Goal: Information Seeking & Learning: Learn about a topic

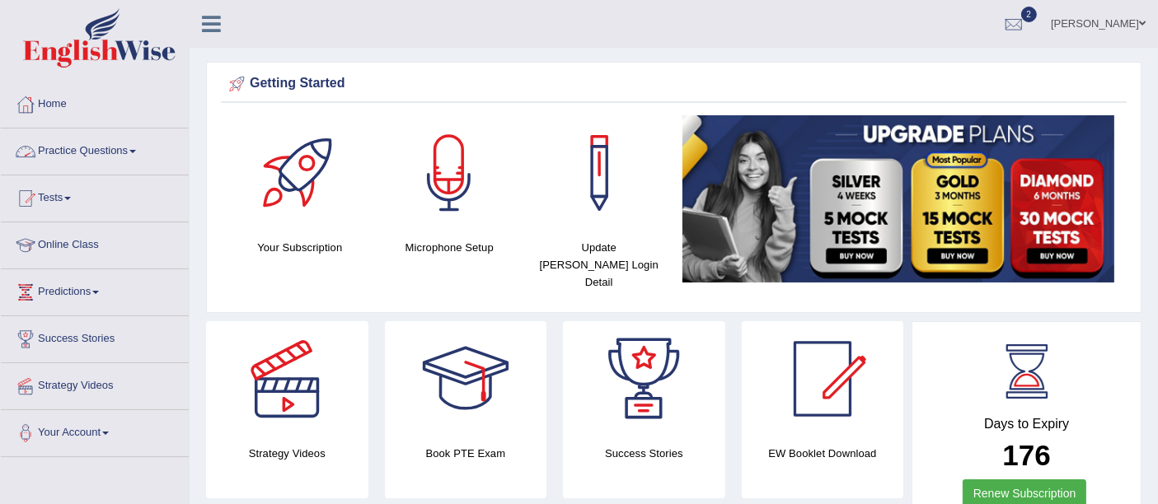
click at [108, 152] on link "Practice Questions" at bounding box center [95, 149] width 188 height 41
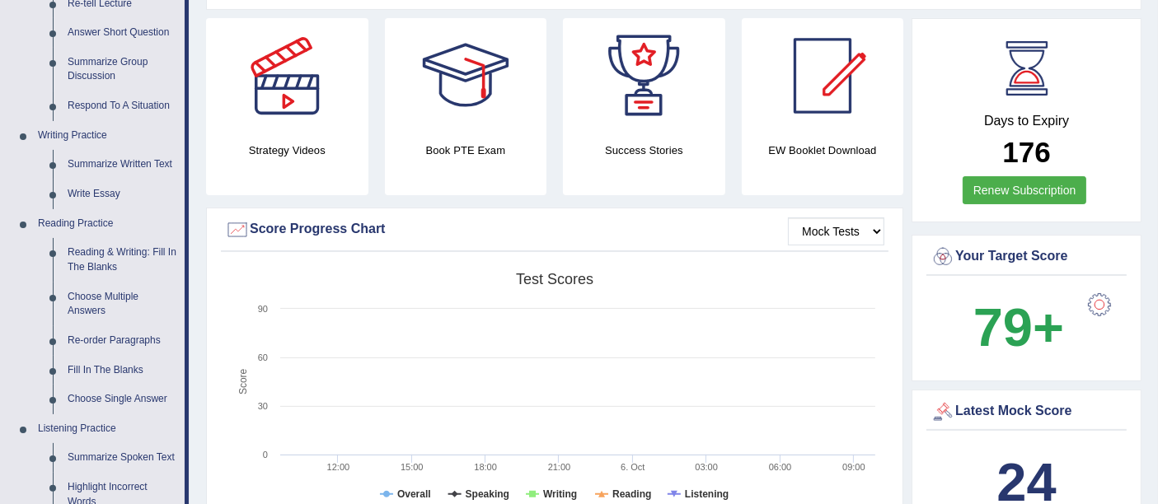
scroll to position [179, 0]
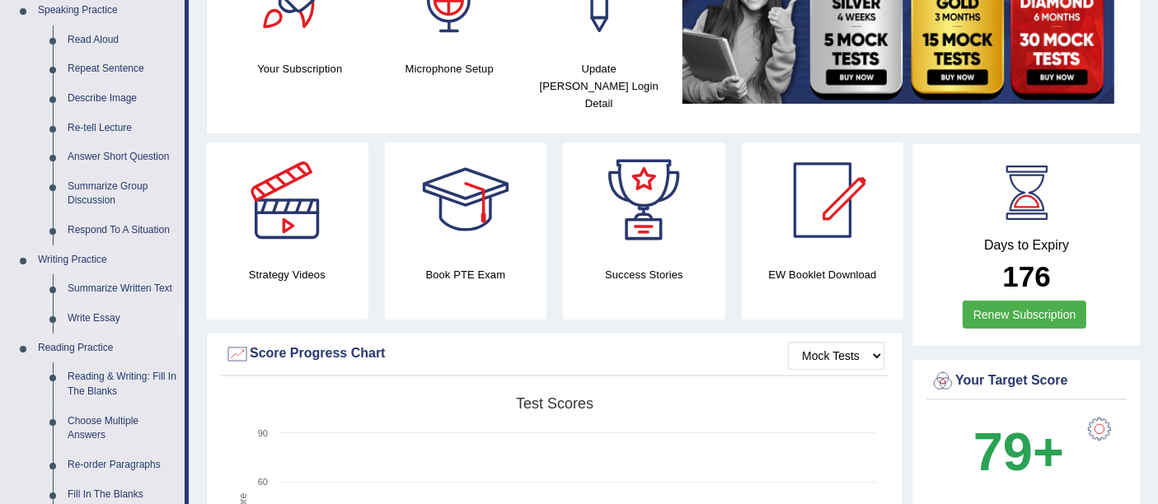
click at [99, 308] on link "Write Essay" at bounding box center [122, 319] width 124 height 30
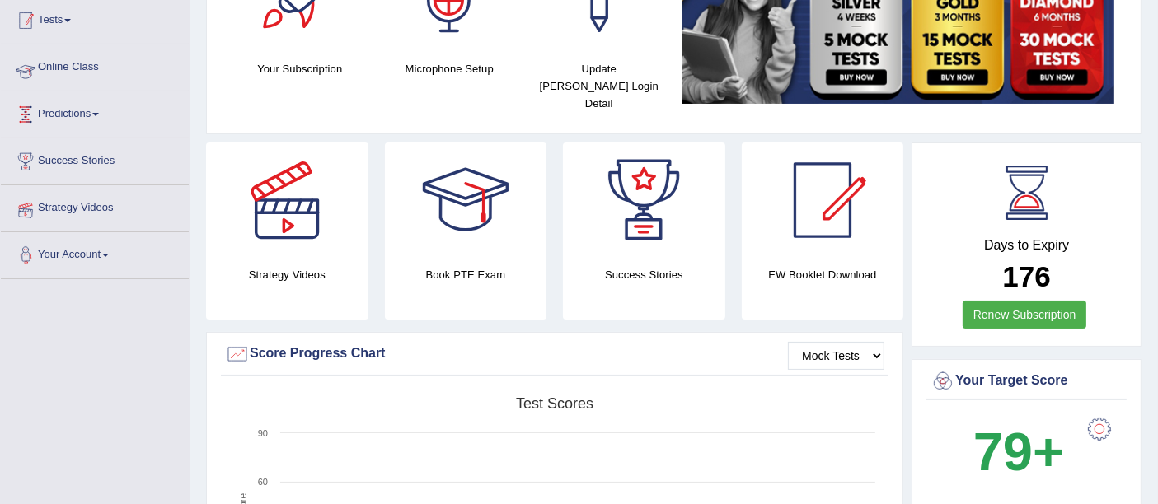
scroll to position [212, 0]
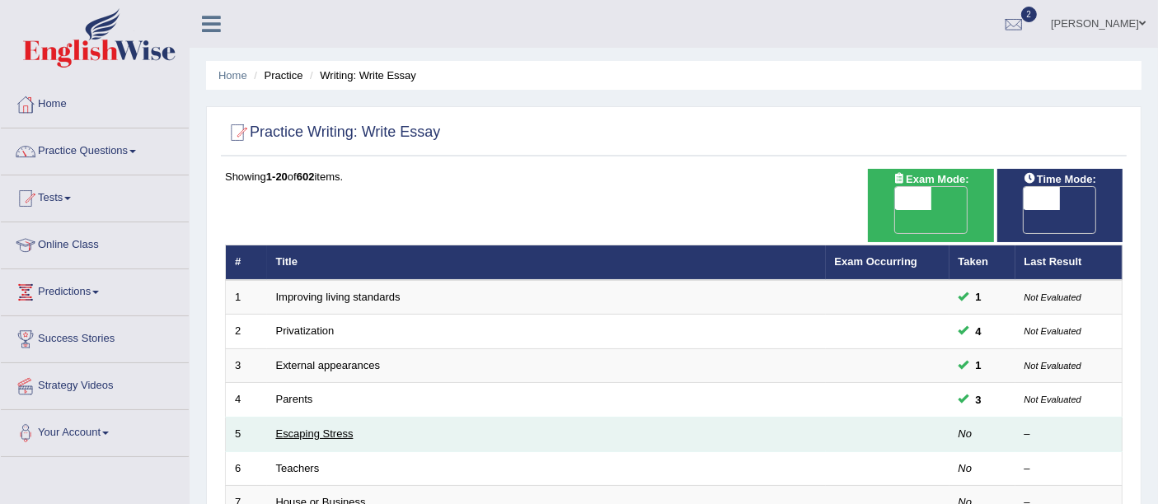
click at [312, 428] on link "Escaping Stress" at bounding box center [314, 434] width 77 height 12
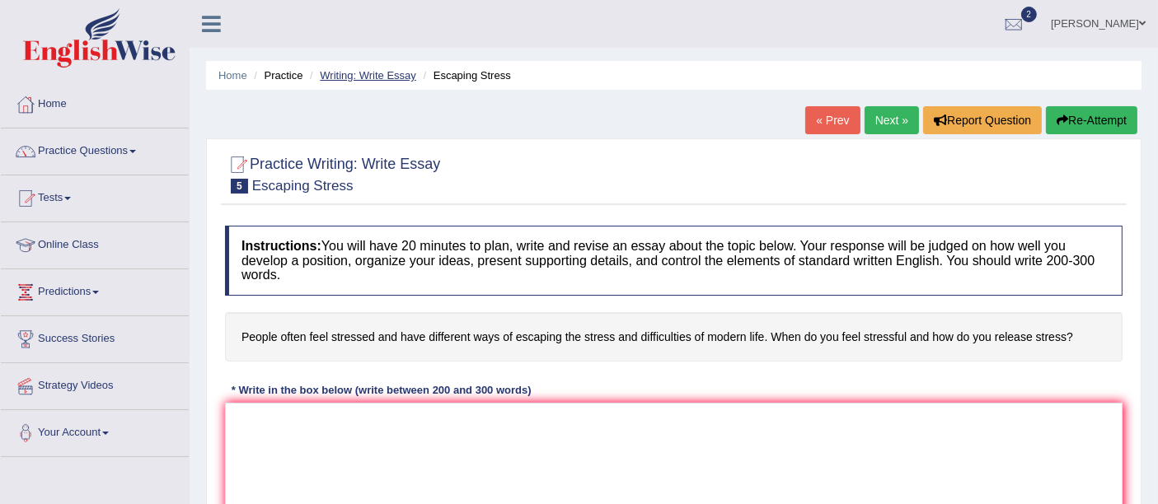
drag, startPoint x: 393, startPoint y: 64, endPoint x: 402, endPoint y: 76, distance: 14.7
click at [402, 76] on ul "Home Practice Writing: Write Essay Escaping Stress" at bounding box center [673, 75] width 935 height 29
click at [402, 76] on link "Writing: Write Essay" at bounding box center [368, 75] width 96 height 12
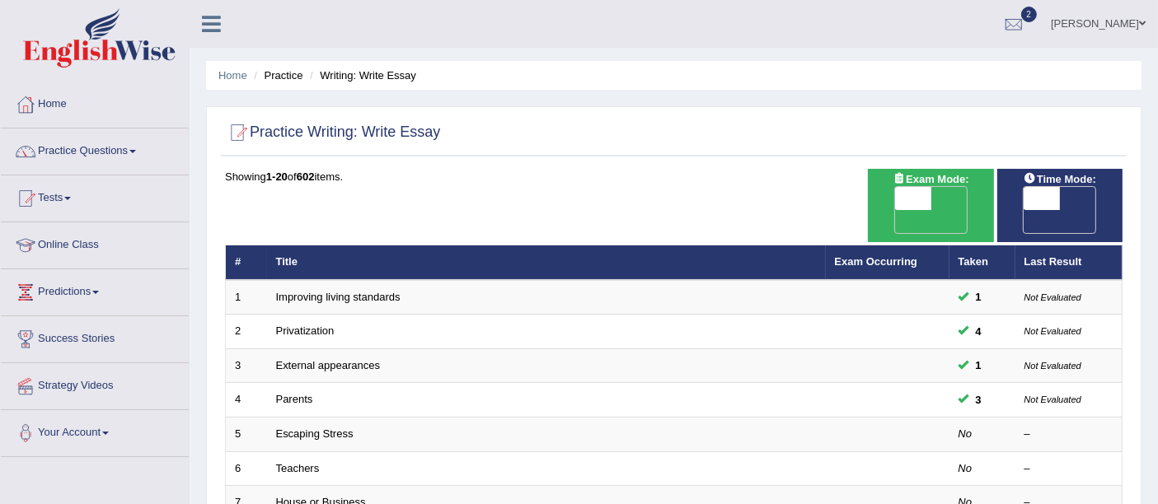
click at [1024, 210] on span "OFF" at bounding box center [1005, 221] width 36 height 23
checkbox input "true"
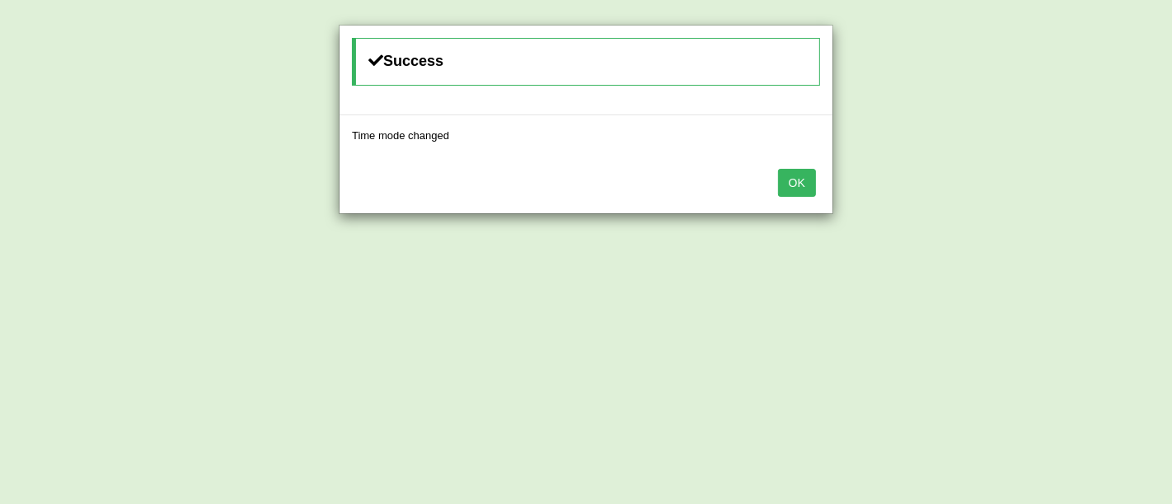
click at [813, 166] on div "OK" at bounding box center [586, 185] width 493 height 58
click at [808, 181] on button "OK" at bounding box center [797, 183] width 38 height 28
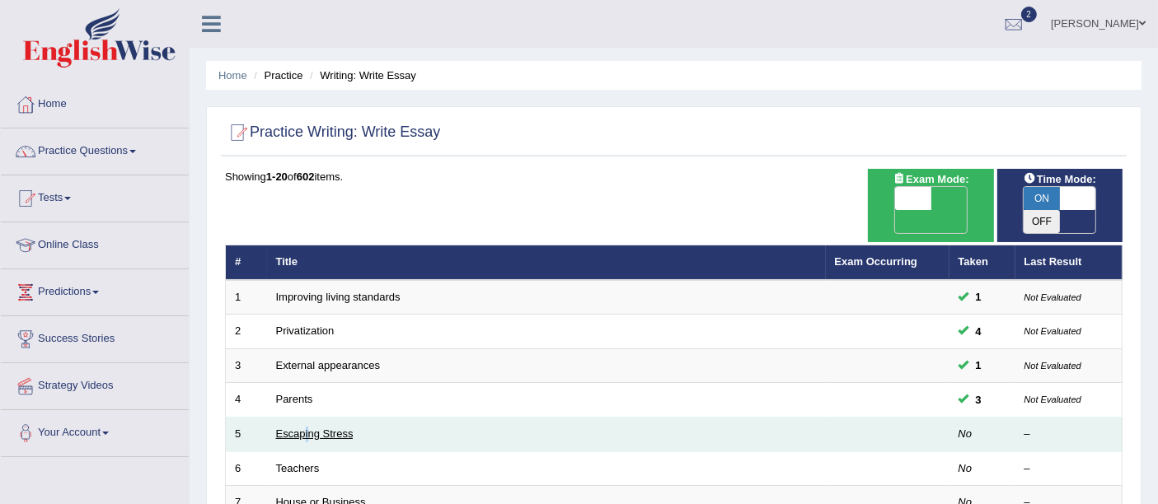
drag, startPoint x: 302, startPoint y: 401, endPoint x: 311, endPoint y: 412, distance: 14.0
click at [311, 418] on td "Escaping Stress" at bounding box center [546, 435] width 559 height 35
click at [311, 428] on link "Escaping Stress" at bounding box center [314, 434] width 77 height 12
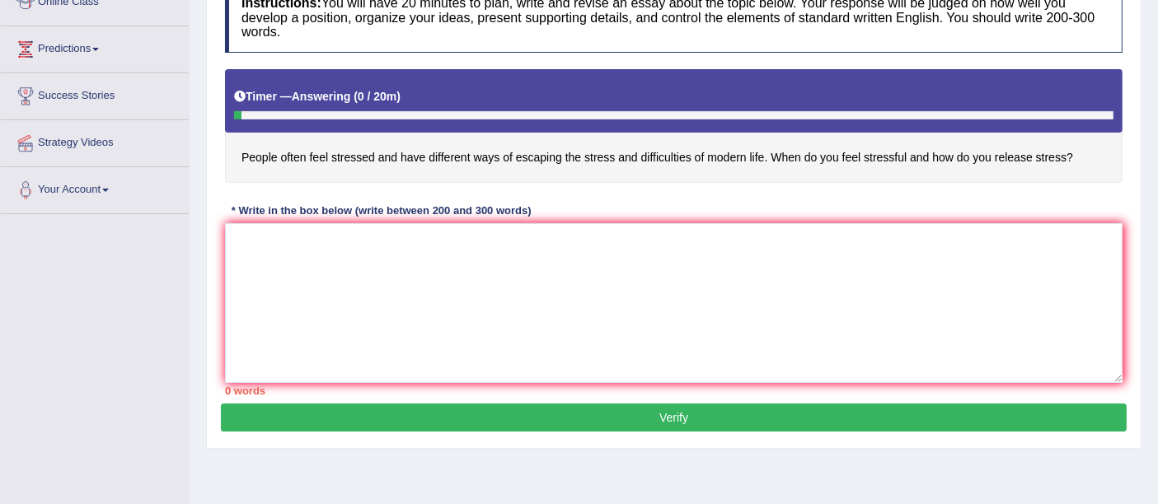
scroll to position [253, 0]
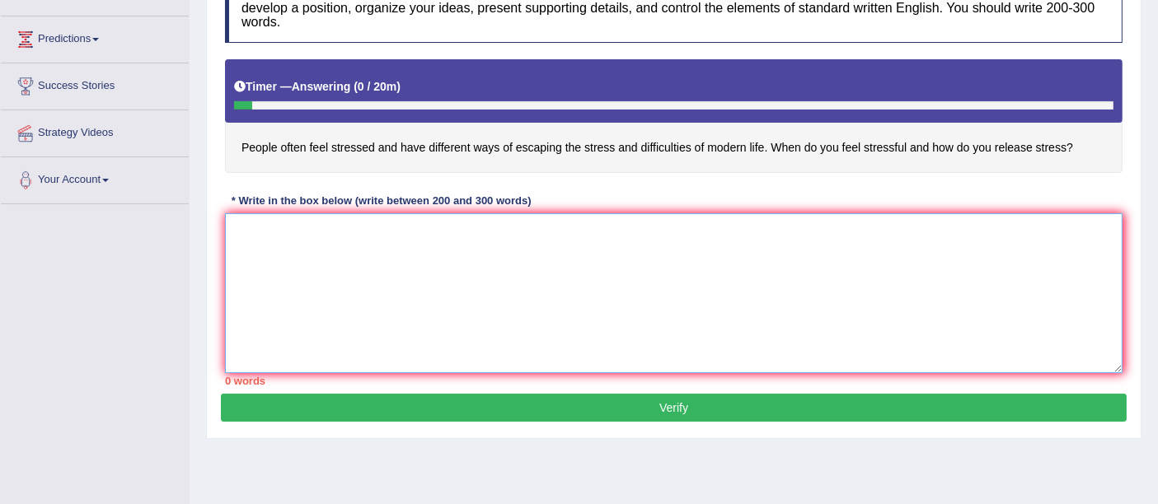
click at [546, 293] on textarea at bounding box center [674, 293] width 898 height 160
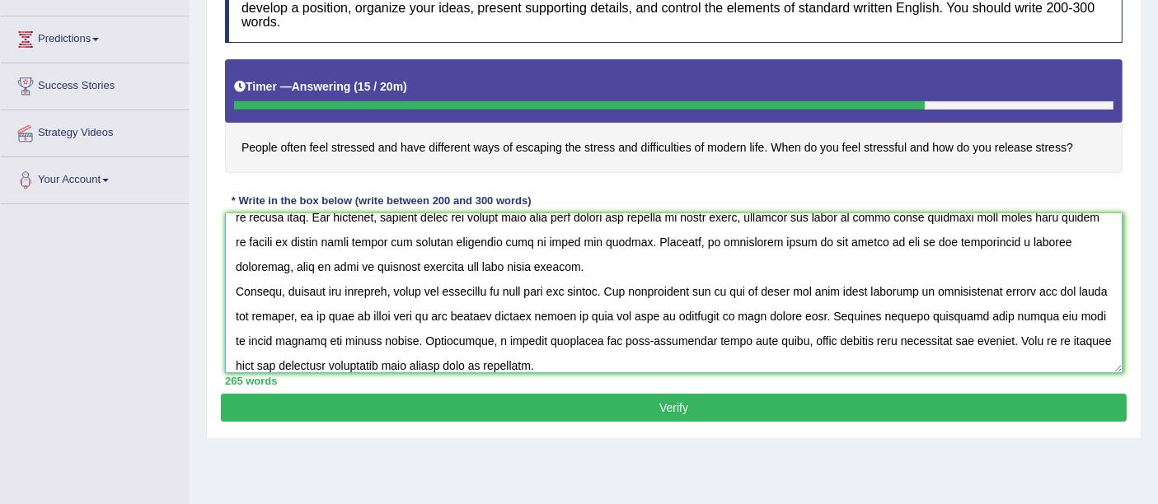
scroll to position [137, 0]
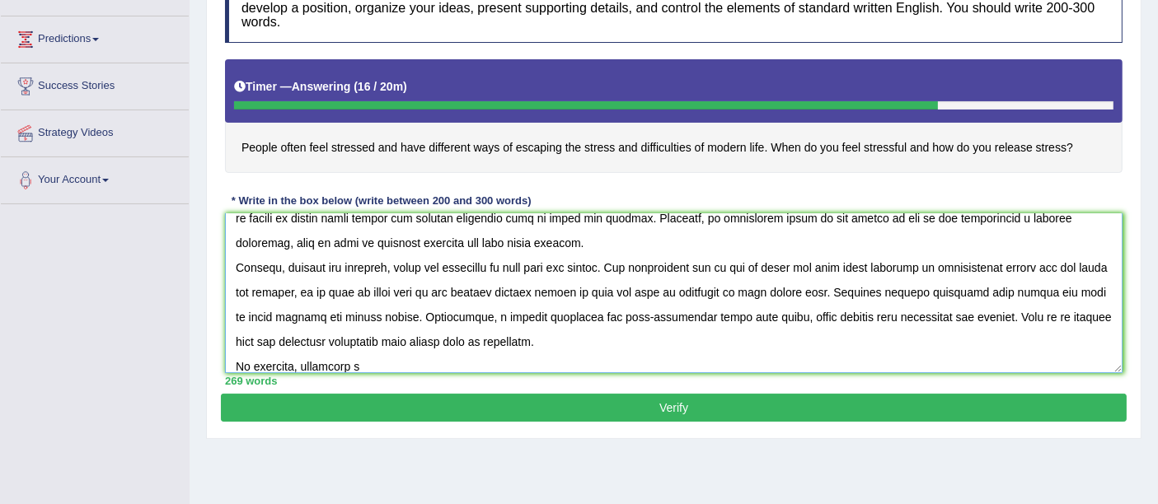
click at [594, 314] on textarea at bounding box center [674, 293] width 898 height 160
click at [485, 314] on textarea at bounding box center [674, 293] width 898 height 160
click at [636, 316] on textarea at bounding box center [674, 293] width 898 height 160
click at [831, 315] on textarea at bounding box center [674, 293] width 898 height 160
click at [932, 313] on textarea at bounding box center [674, 293] width 898 height 160
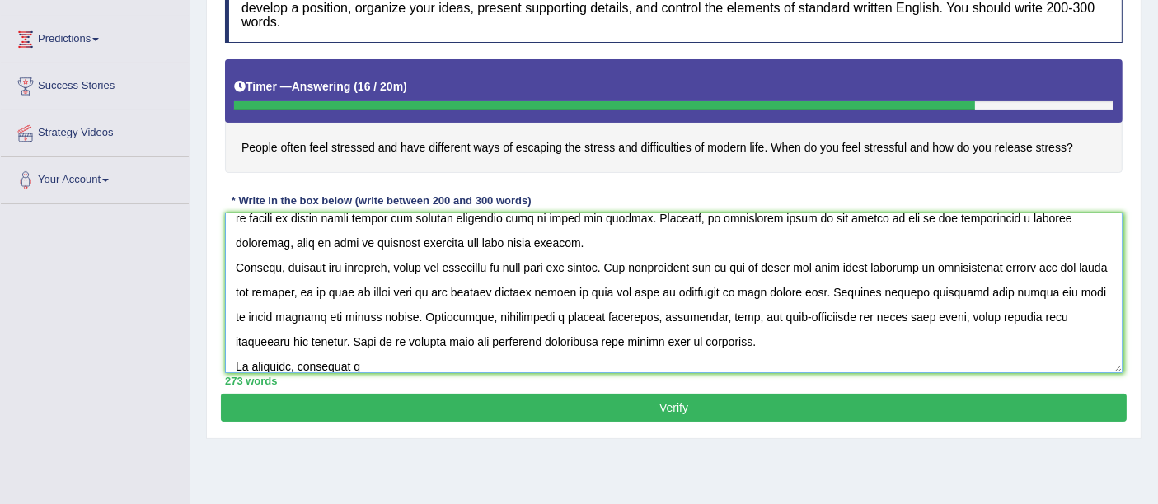
click at [930, 313] on textarea at bounding box center [674, 293] width 898 height 160
click at [386, 355] on textarea at bounding box center [674, 293] width 898 height 160
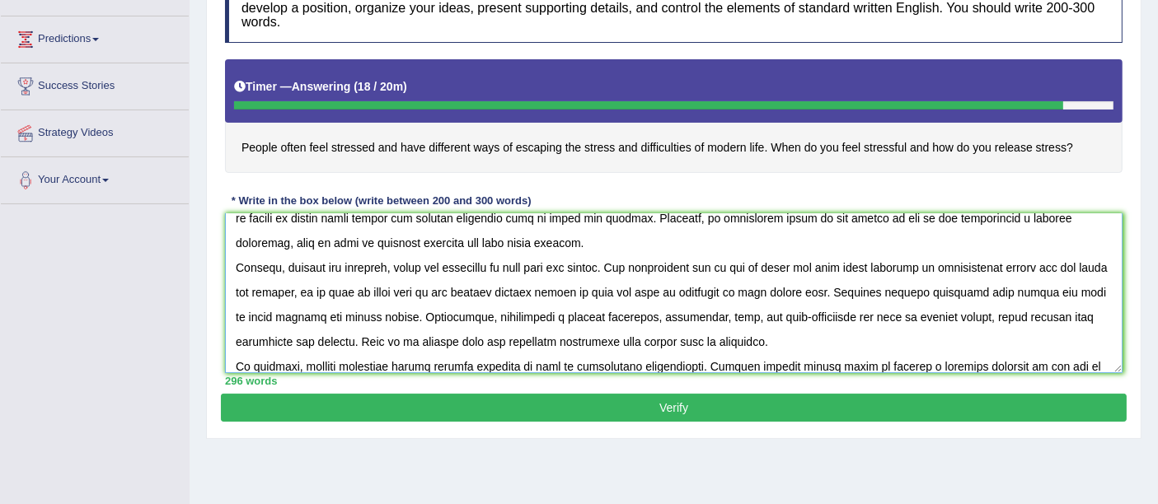
scroll to position [162, 0]
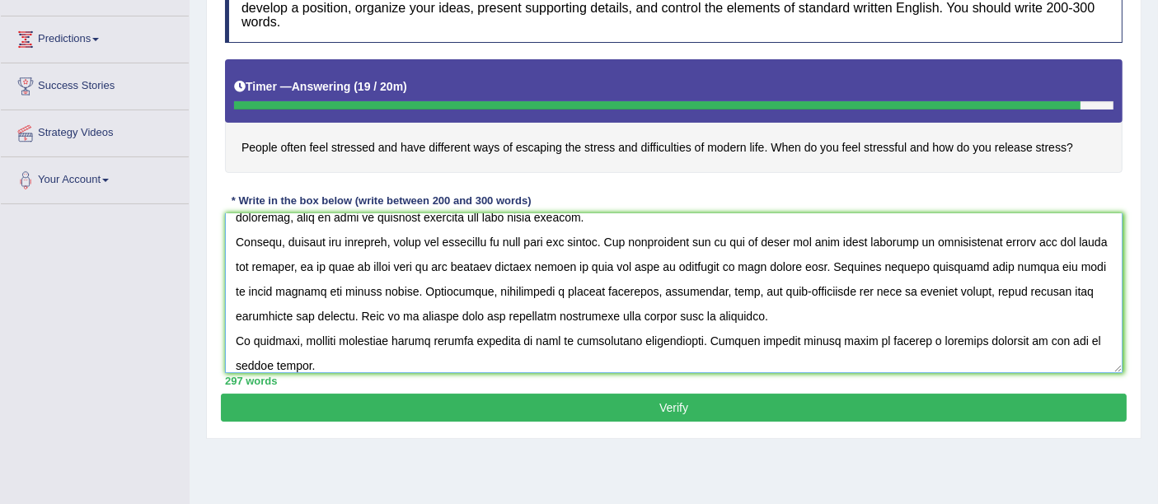
type textarea "The increasing influence of stress on modern life has ignited numerous discussi…"
click at [579, 405] on button "Verify" at bounding box center [674, 408] width 906 height 28
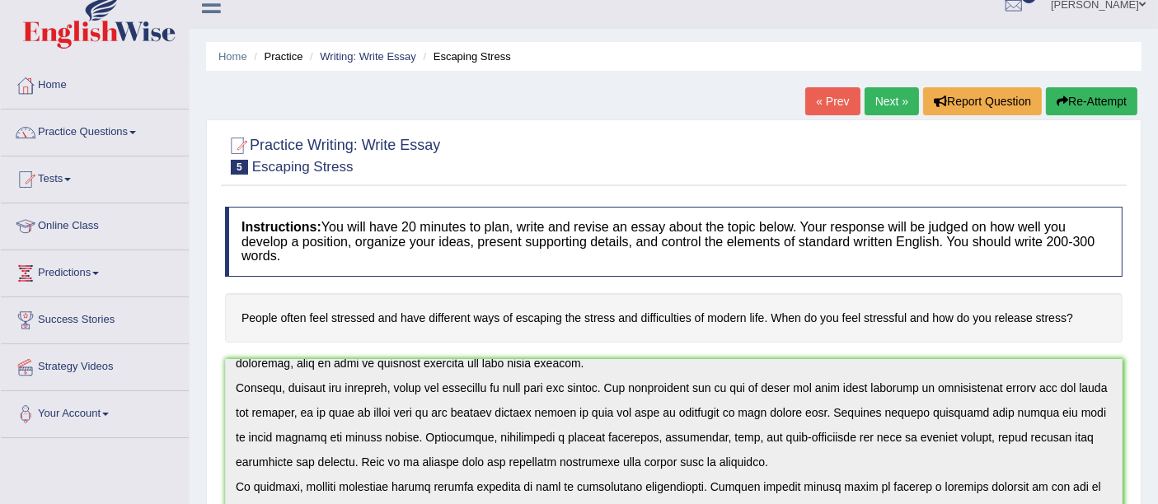
scroll to position [0, 0]
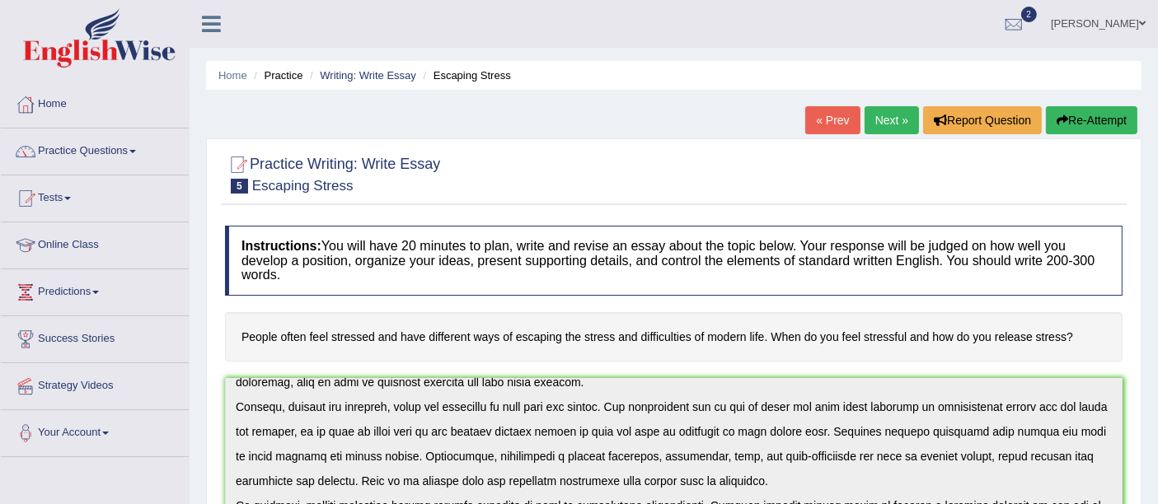
click at [1100, 116] on button "Re-Attempt" at bounding box center [1091, 120] width 91 height 28
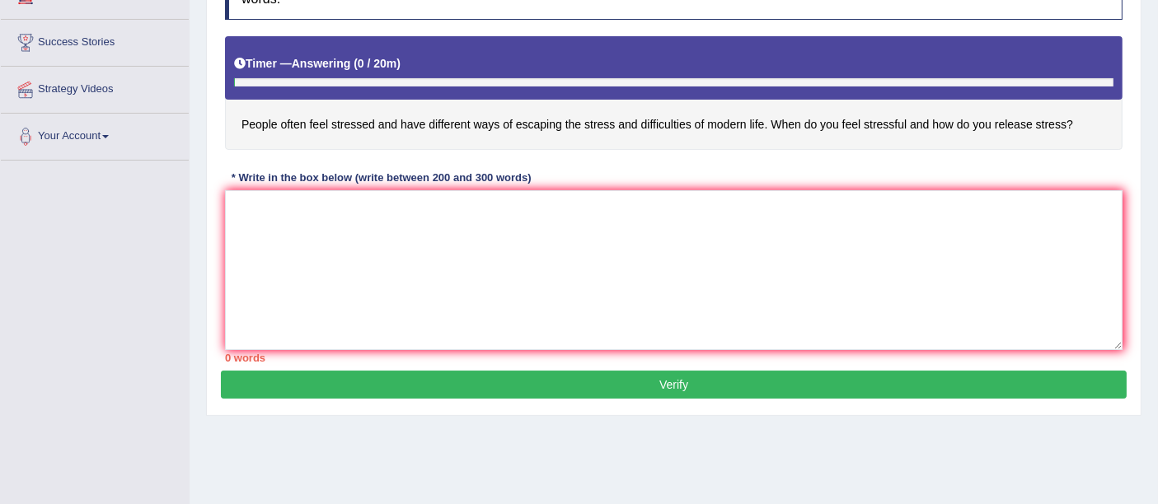
scroll to position [301, 0]
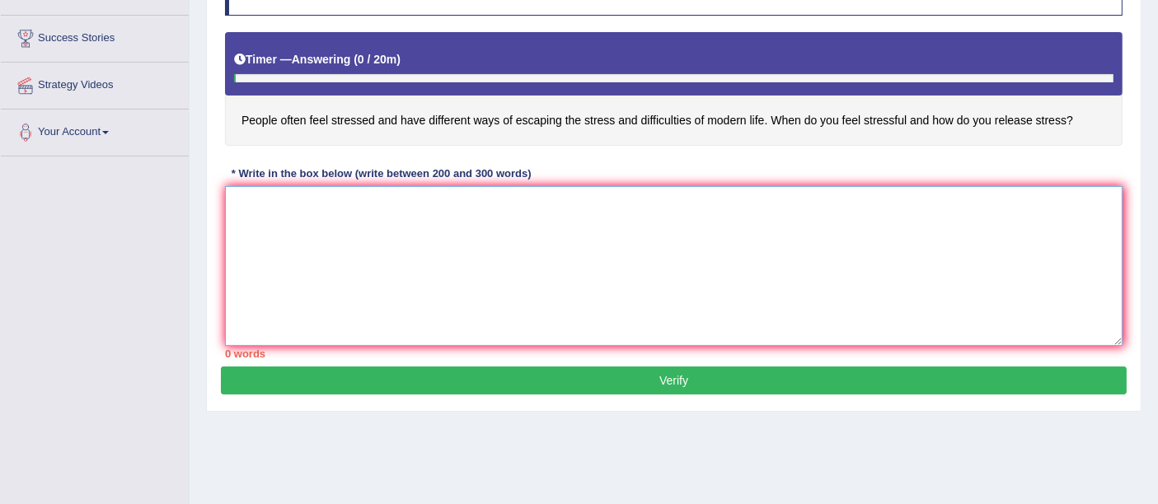
click at [462, 229] on textarea at bounding box center [674, 266] width 898 height 160
